Goal: Information Seeking & Learning: Learn about a topic

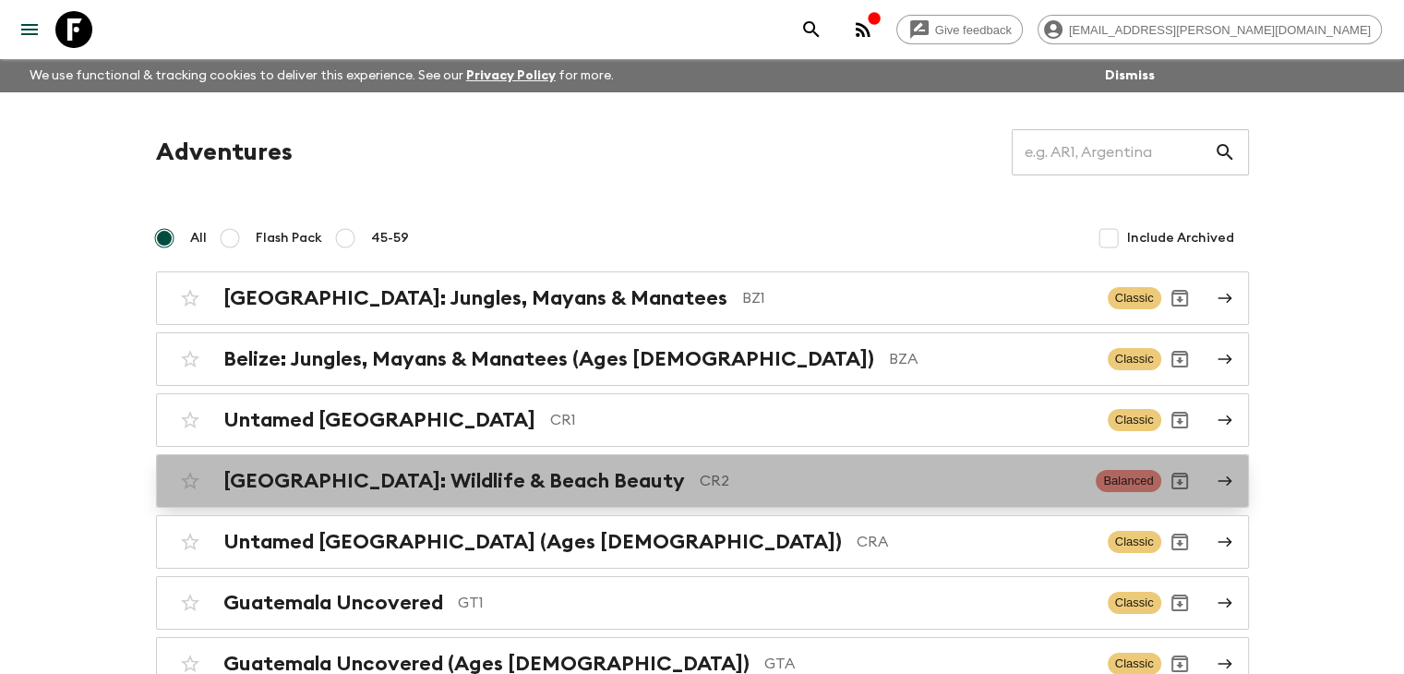
click at [505, 477] on h2 "[GEOGRAPHIC_DATA]: Wildlife & Beach Beauty" at bounding box center [454, 481] width 462 height 24
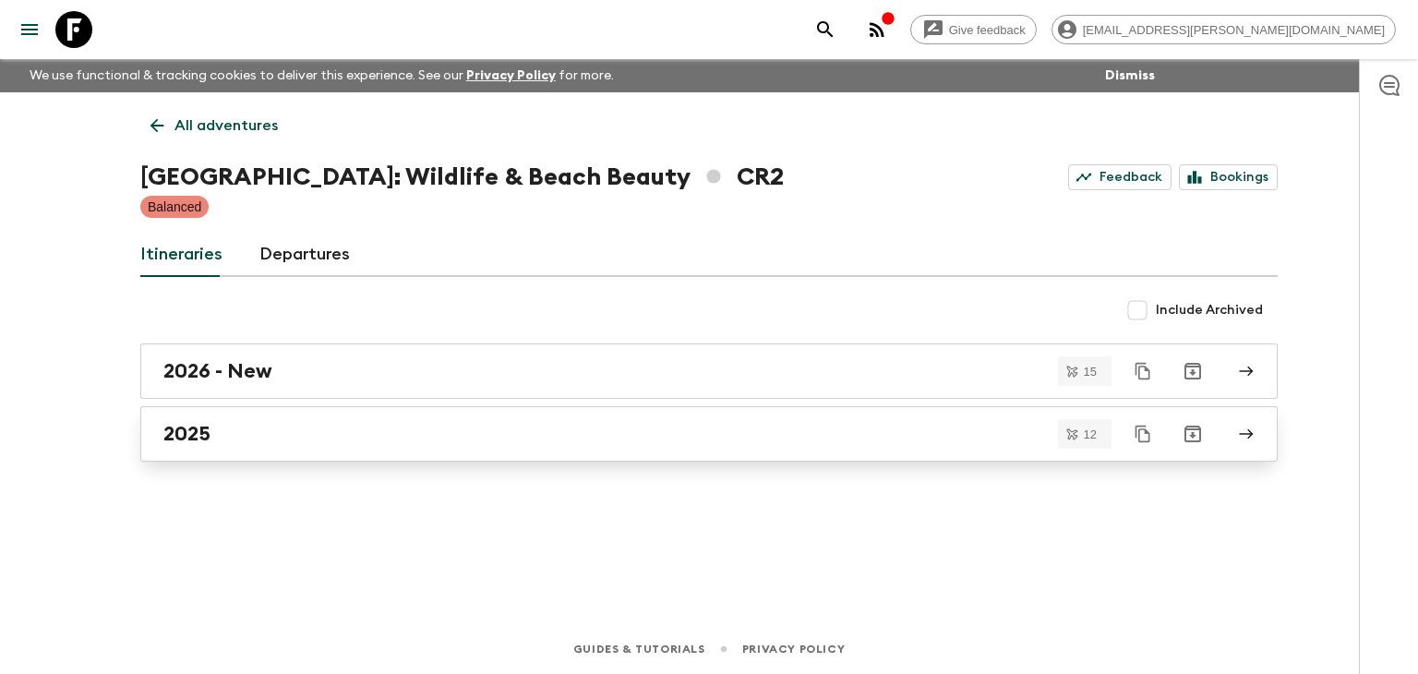
click at [185, 430] on h2 "2025" at bounding box center [186, 434] width 47 height 24
